Goal: Use online tool/utility

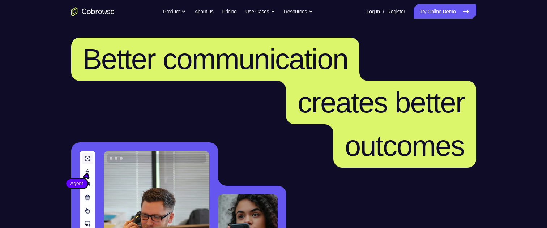
click at [440, 10] on link "Try Online Demo" at bounding box center [444, 11] width 62 height 14
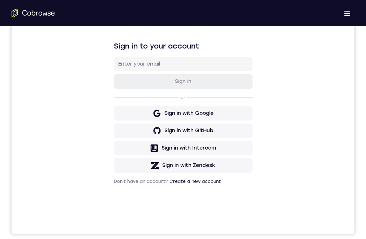
scroll to position [145, 0]
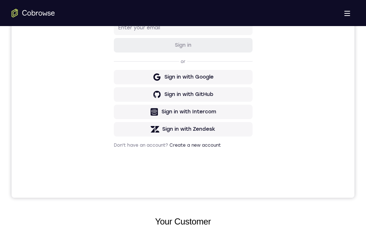
drag, startPoint x: 212, startPoint y: 439, endPoint x: 500, endPoint y: 444, distance: 287.8
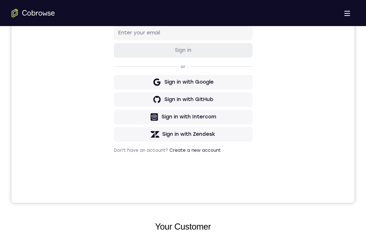
scroll to position [36, 0]
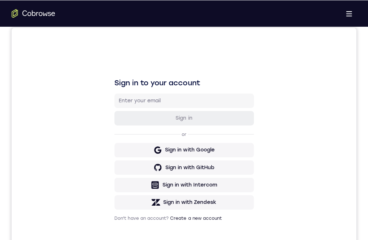
scroll to position [108, 0]
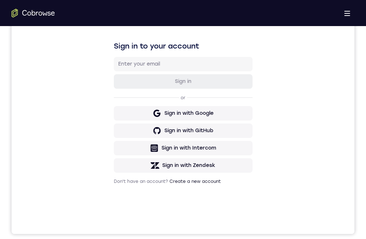
drag, startPoint x: 203, startPoint y: 407, endPoint x: 168, endPoint y: 428, distance: 40.7
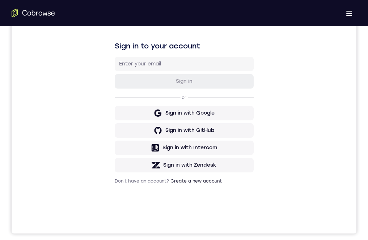
scroll to position [0, 0]
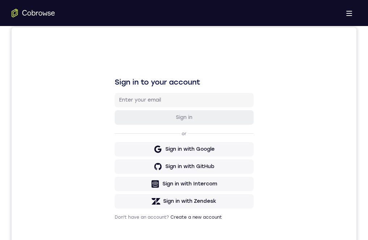
scroll to position [145, 0]
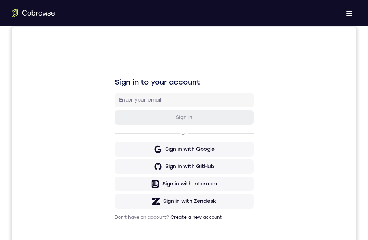
drag, startPoint x: 222, startPoint y: 377, endPoint x: 484, endPoint y: 443, distance: 269.6
drag, startPoint x: 484, startPoint y: 443, endPoint x: 222, endPoint y: 377, distance: 269.5
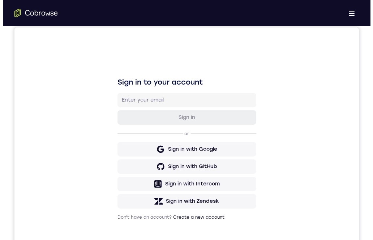
scroll to position [0, 0]
